Goal: Navigation & Orientation: Find specific page/section

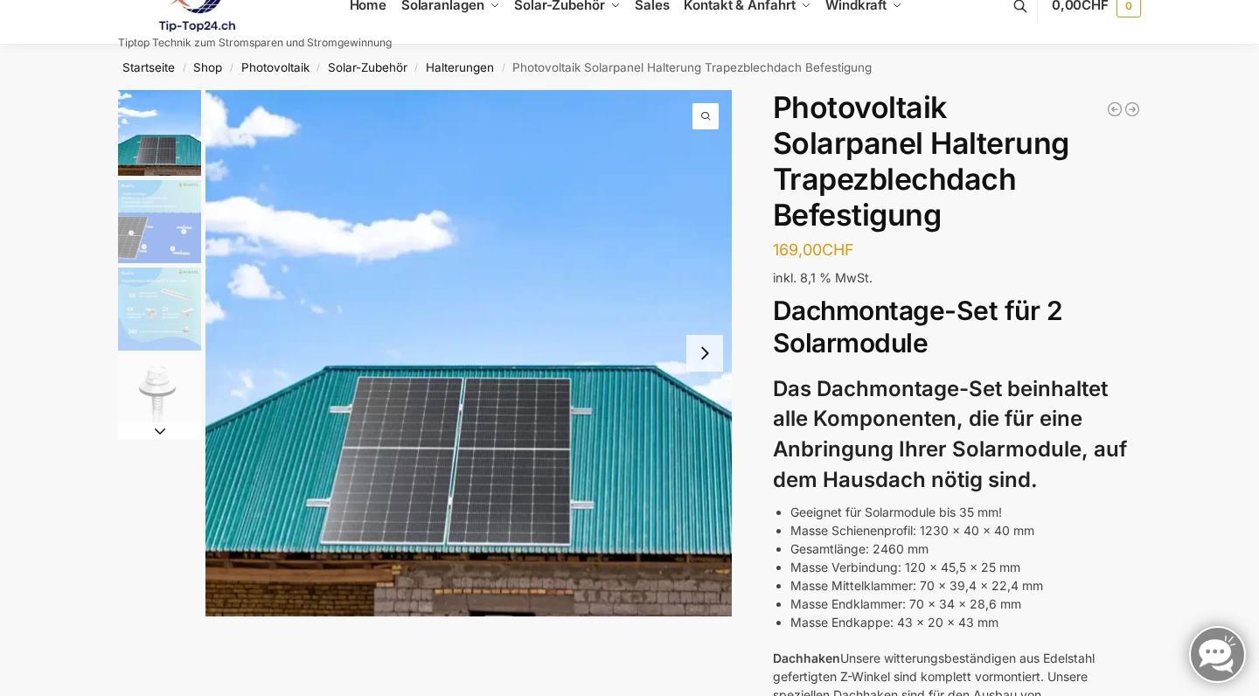
scroll to position [33, 0]
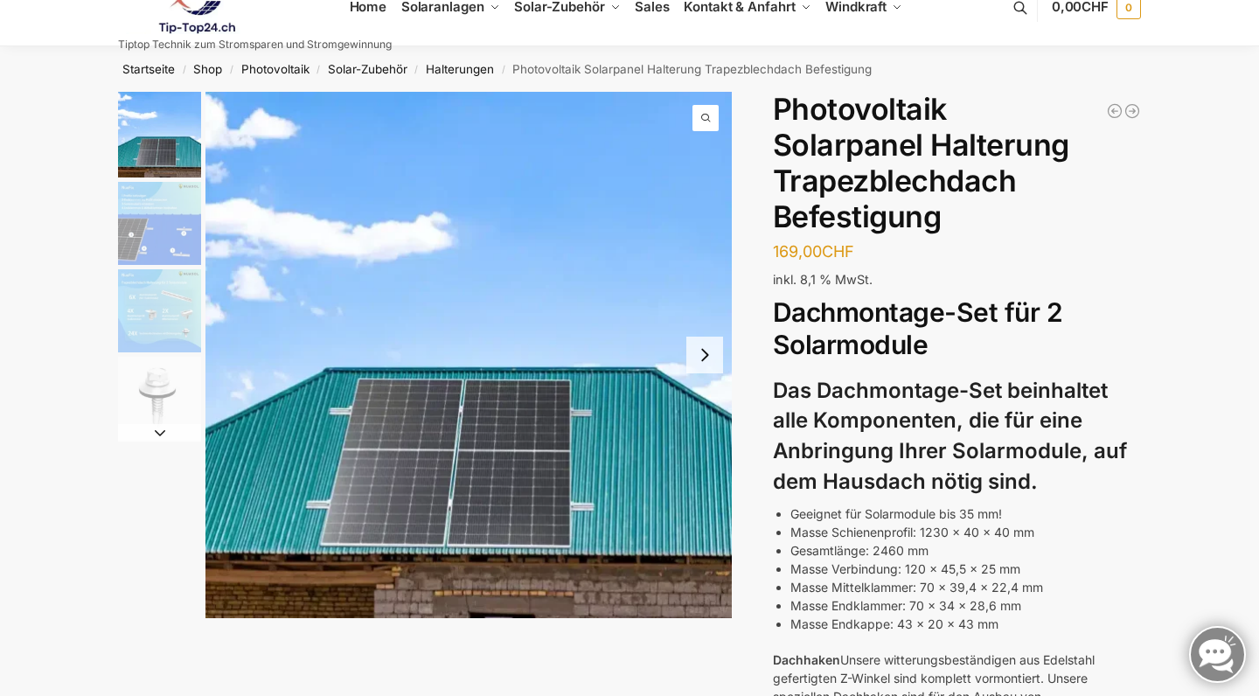
click at [143, 290] on img "3 / 4" at bounding box center [159, 310] width 83 height 83
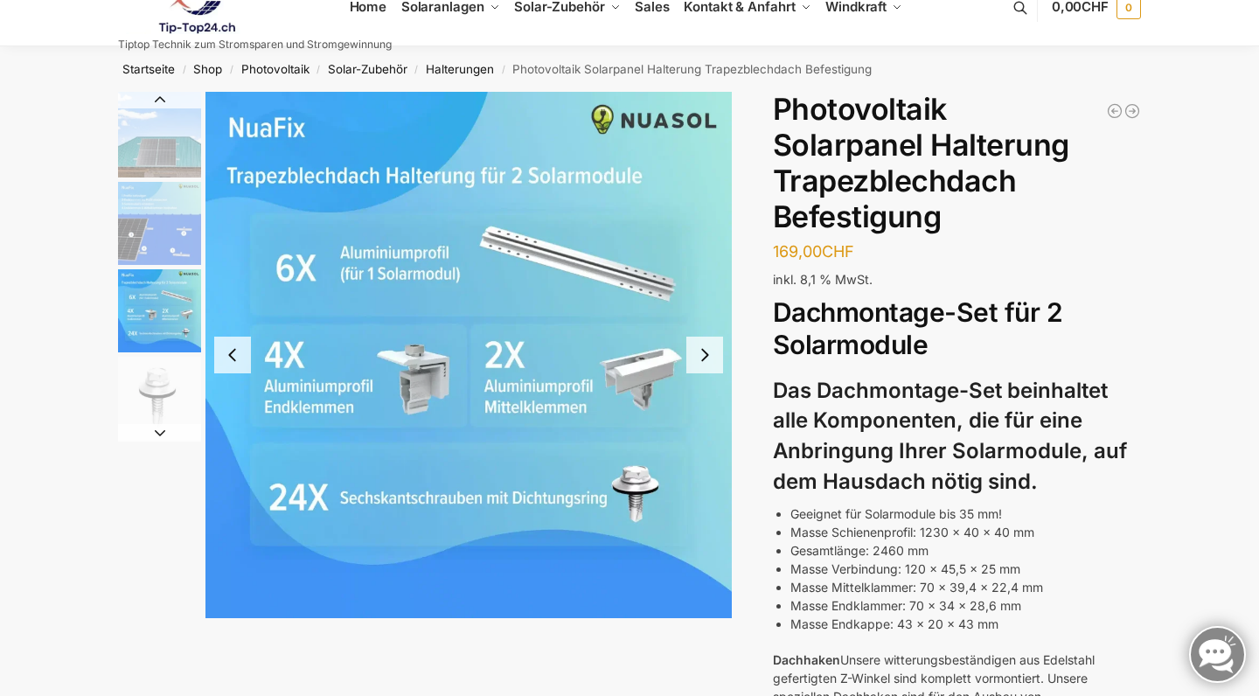
scroll to position [31, 0]
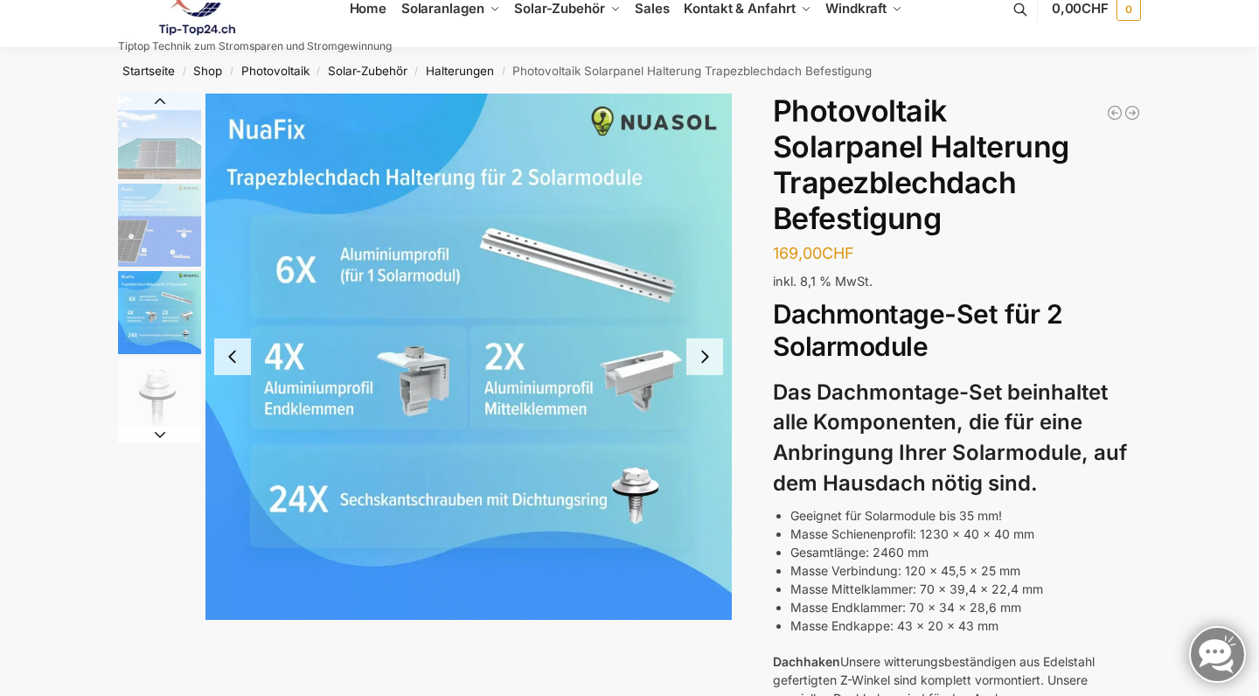
click at [168, 216] on img "2 / 4" at bounding box center [159, 225] width 83 height 83
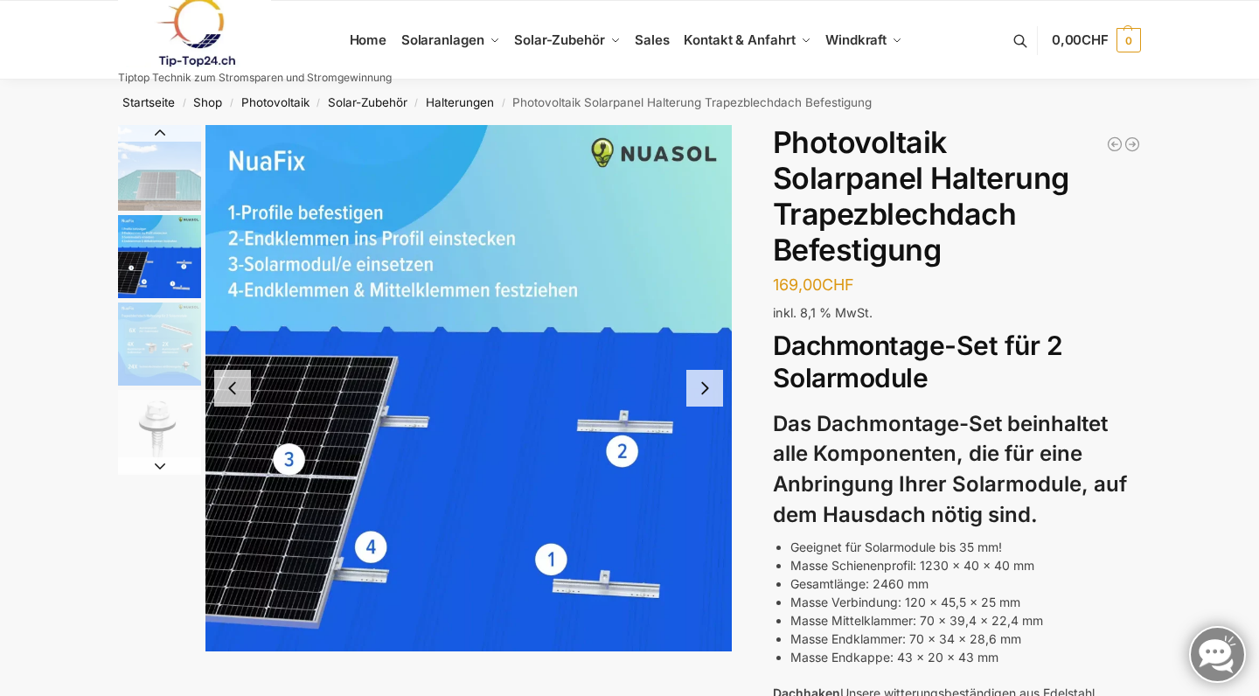
scroll to position [0, 0]
click at [188, 344] on img "3 / 4" at bounding box center [159, 344] width 83 height 83
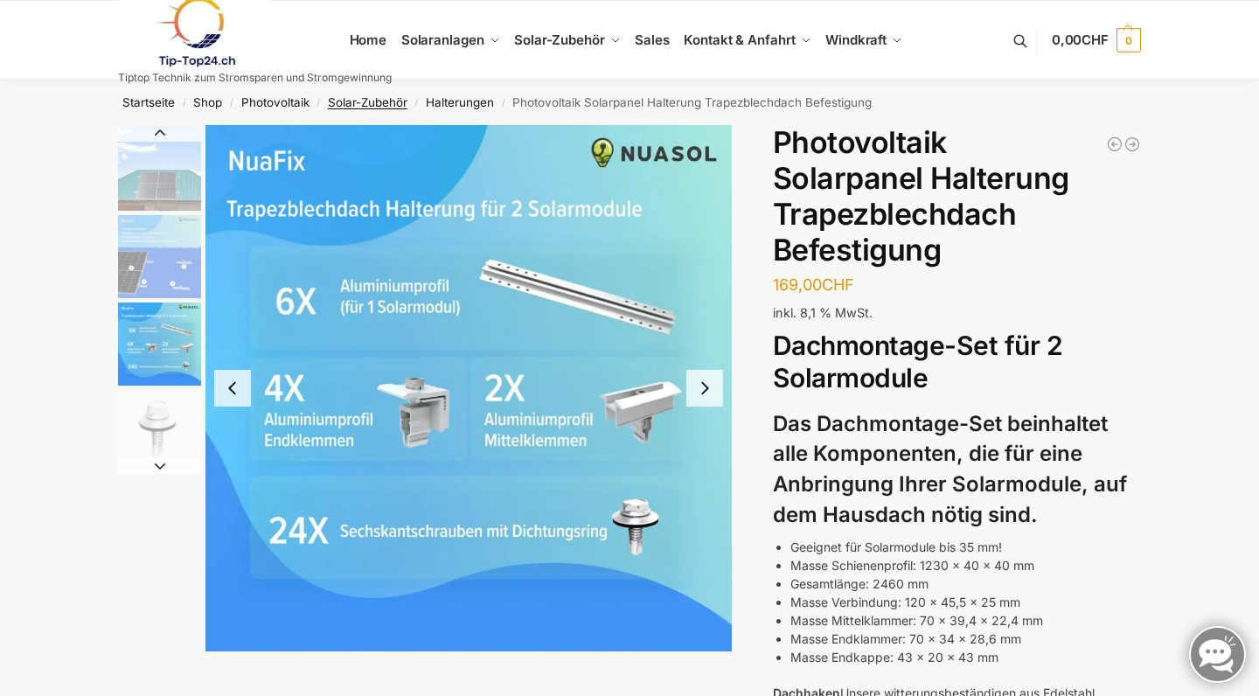
click at [368, 101] on link "Solar-Zubehör" at bounding box center [368, 102] width 80 height 14
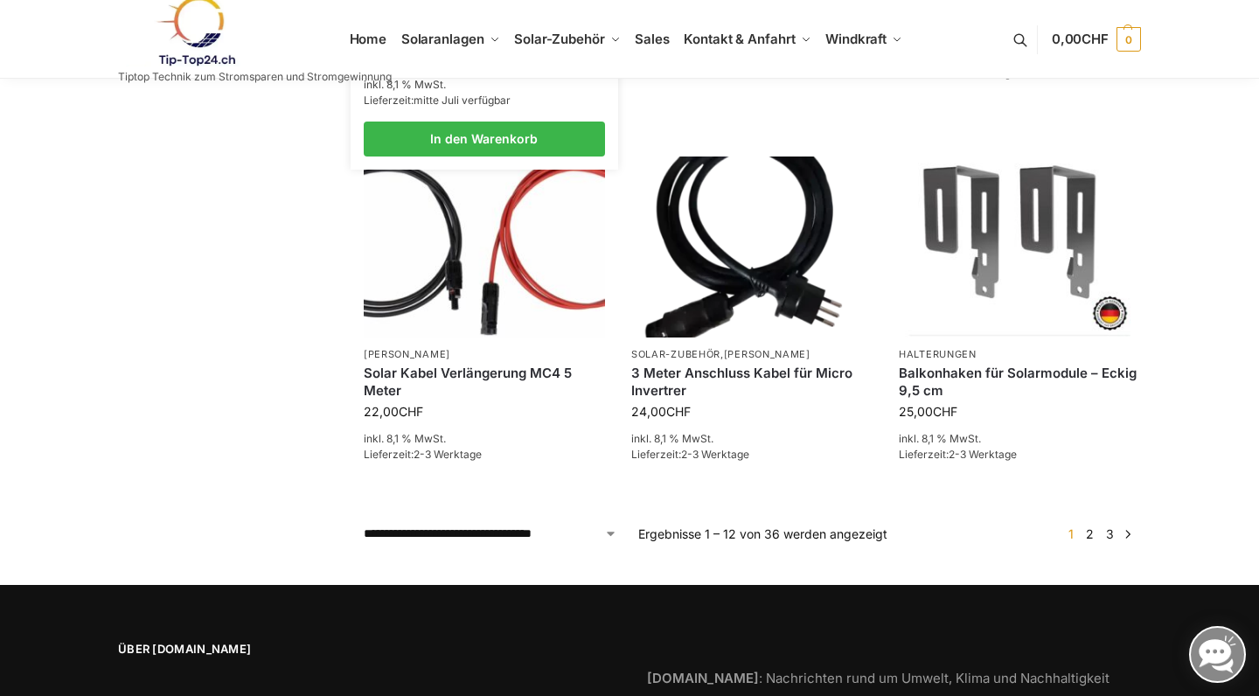
scroll to position [1265, 0]
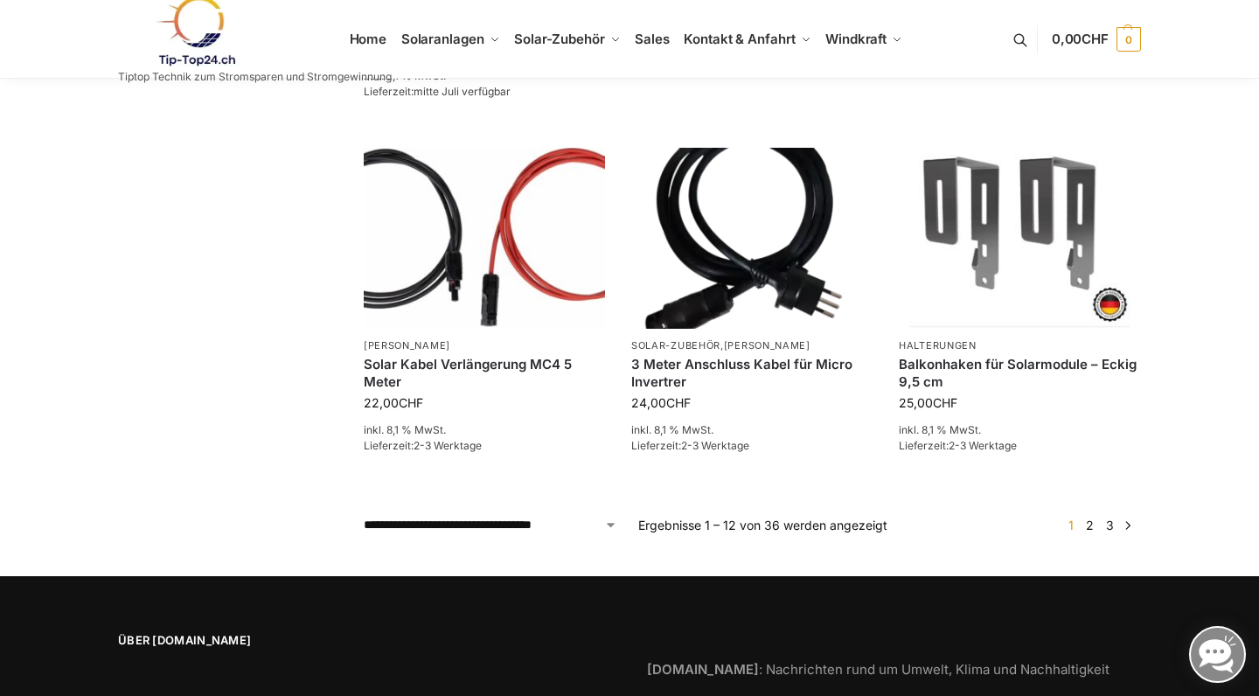
click at [1089, 518] on link "2" at bounding box center [1090, 525] width 17 height 15
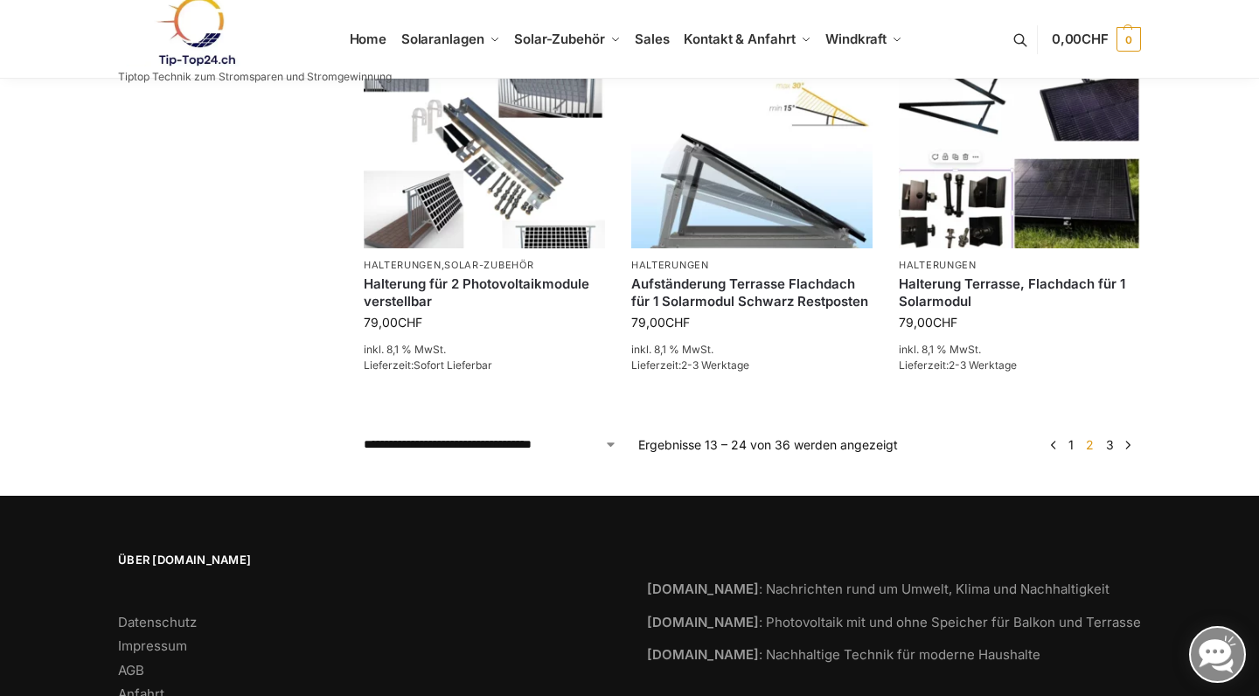
scroll to position [1350, 0]
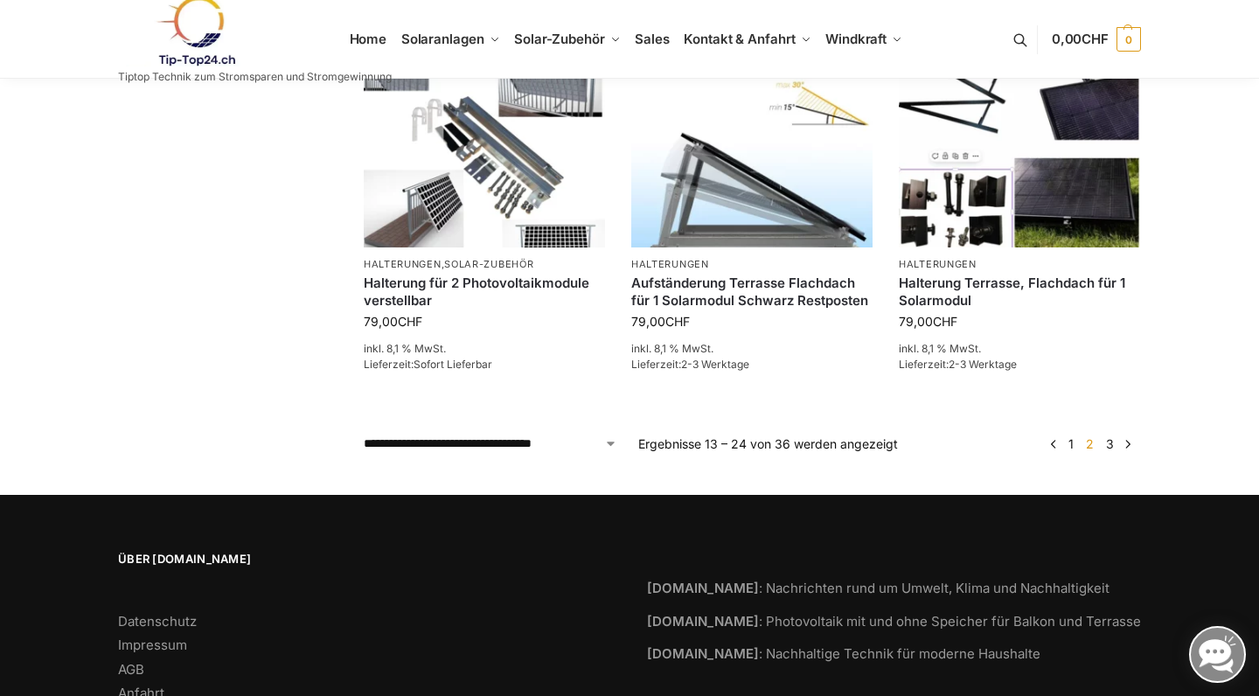
click at [1112, 443] on link "3" at bounding box center [1110, 443] width 17 height 15
